Goal: Task Accomplishment & Management: Use online tool/utility

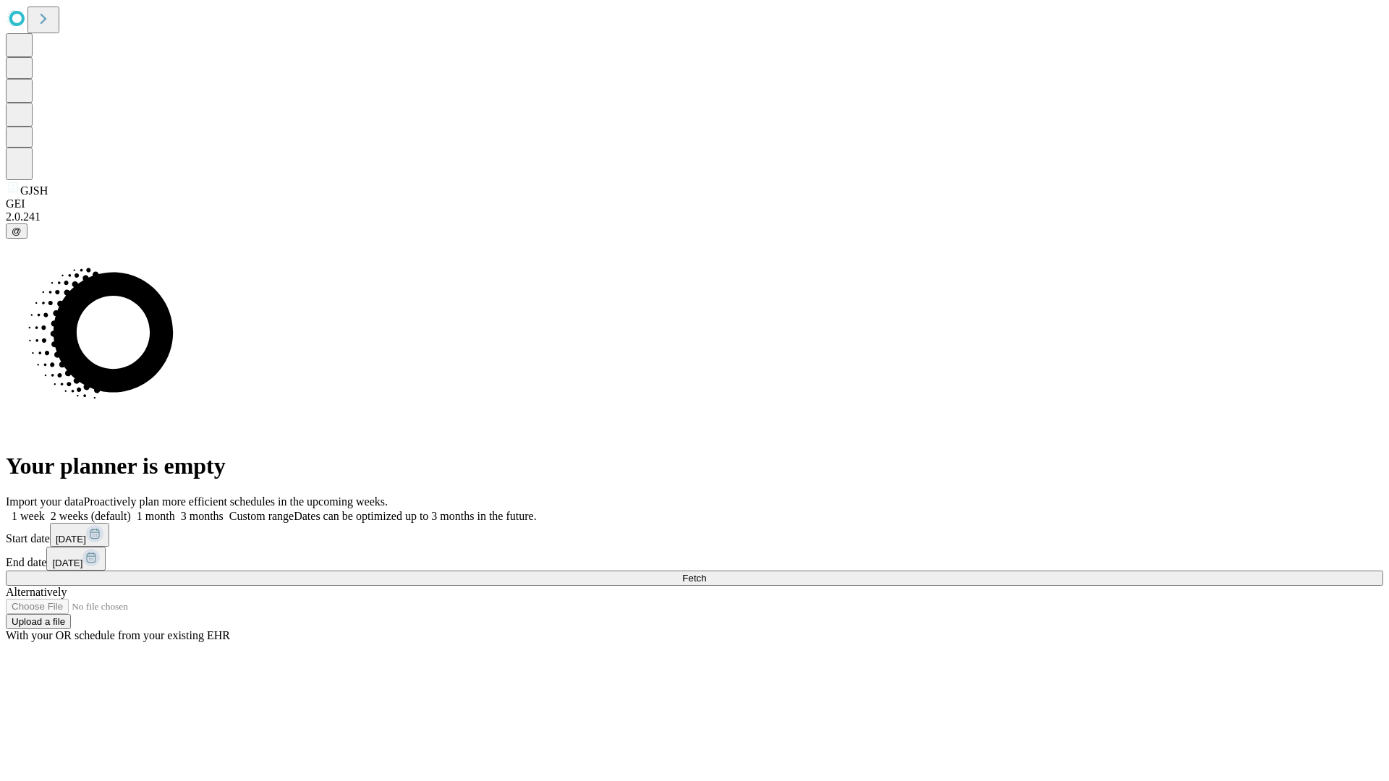
click at [706, 573] on span "Fetch" at bounding box center [694, 578] width 24 height 11
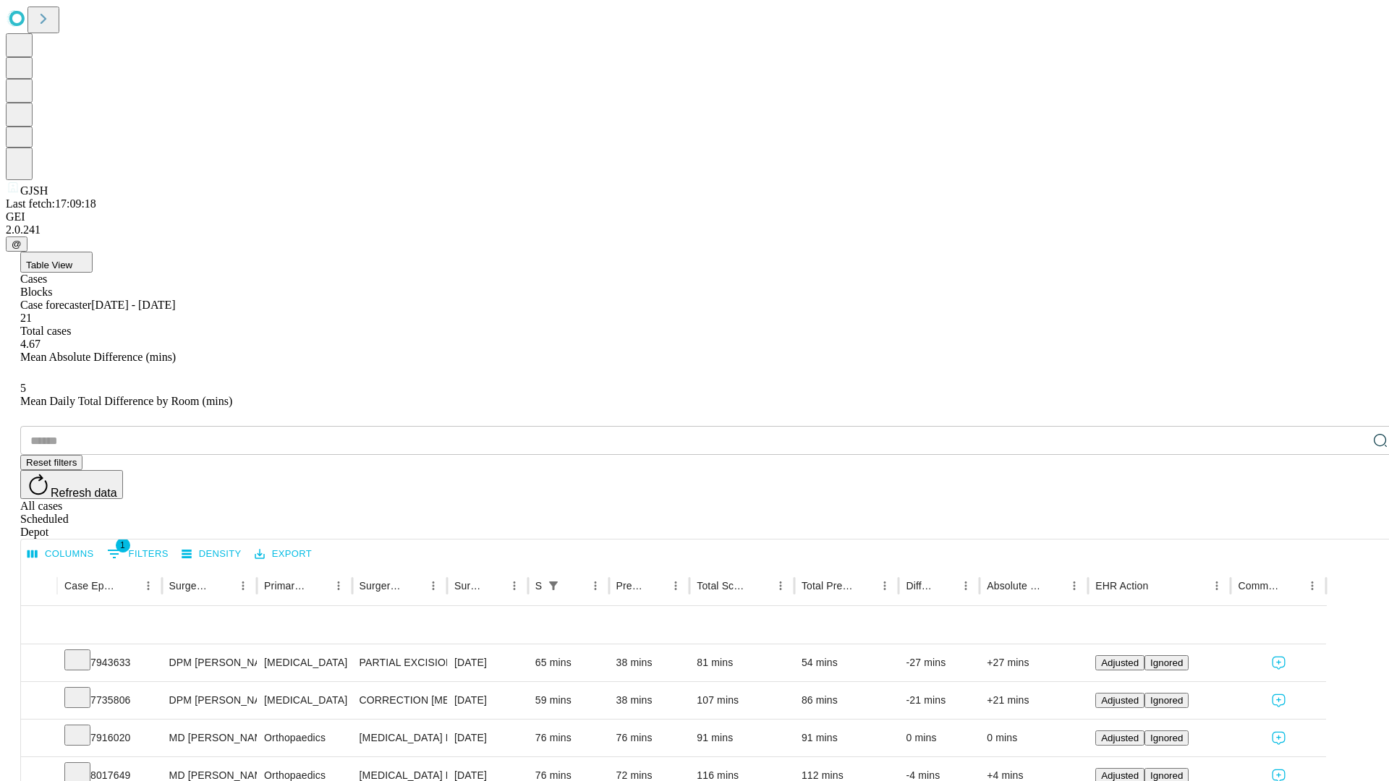
scroll to position [48, 0]
click at [85, 652] on icon at bounding box center [77, 659] width 14 height 14
